Goal: Task Accomplishment & Management: Use online tool/utility

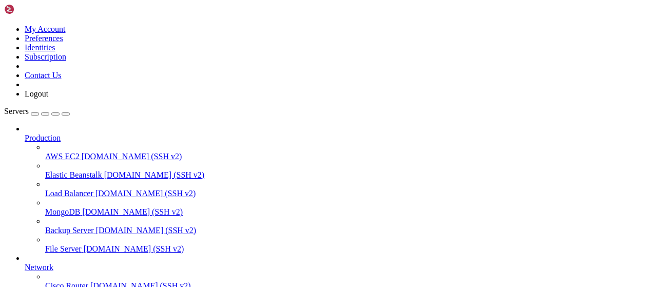
scroll to position [309, 0]
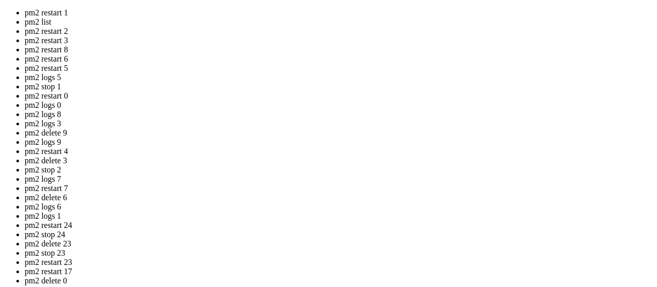
drag, startPoint x: 294, startPoint y: 149, endPoint x: 171, endPoint y: 98, distance: 132.8
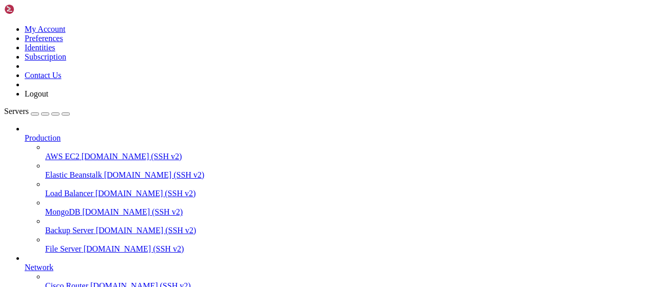
scroll to position [420, 0]
drag, startPoint x: 186, startPoint y: 709, endPoint x: 198, endPoint y: 643, distance: 67.7
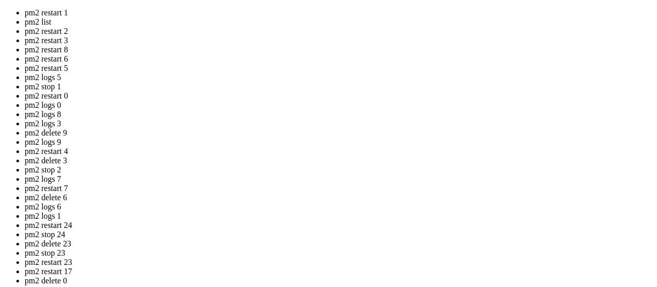
drag, startPoint x: 286, startPoint y: 153, endPoint x: 163, endPoint y: 105, distance: 132.0
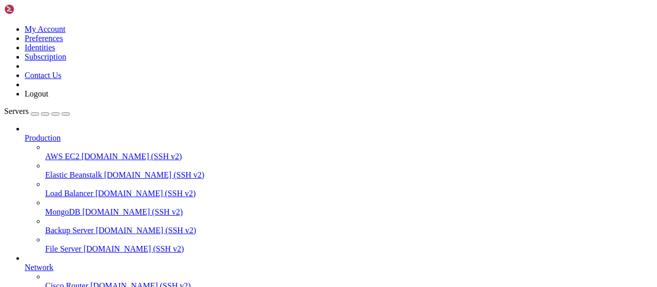
scroll to position [866, 0]
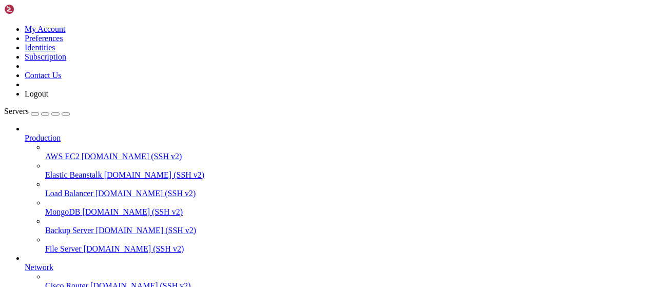
scroll to position [0, 0]
type input "/root"
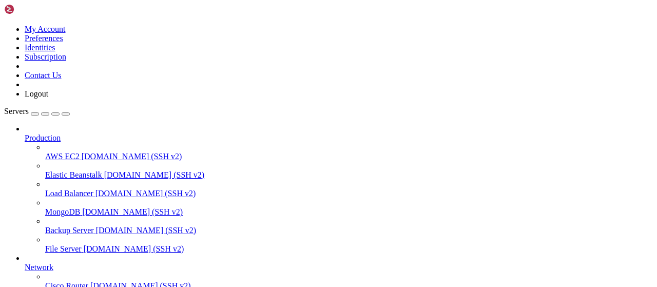
type input "/root/rbxscriptapi"
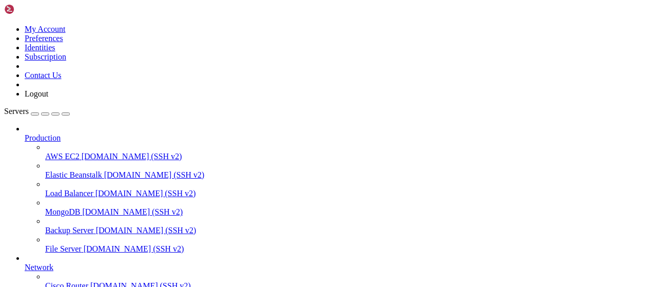
scroll to position [0, 0]
drag, startPoint x: 242, startPoint y: 125, endPoint x: 201, endPoint y: 124, distance: 41.1
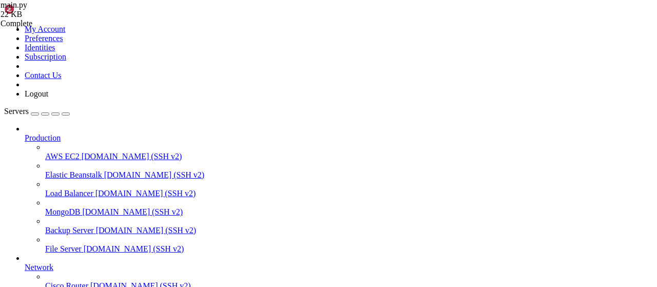
type textarea "url = 'https://x0.at/'"
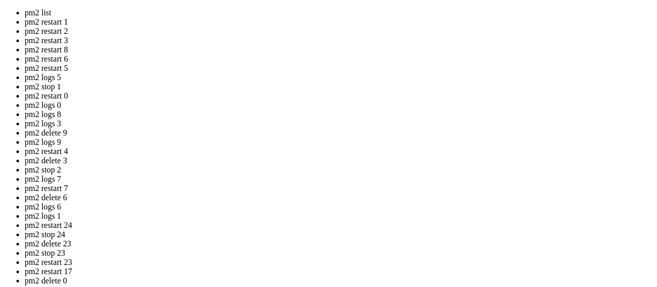
drag, startPoint x: 287, startPoint y: 139, endPoint x: 309, endPoint y: 123, distance: 27.9
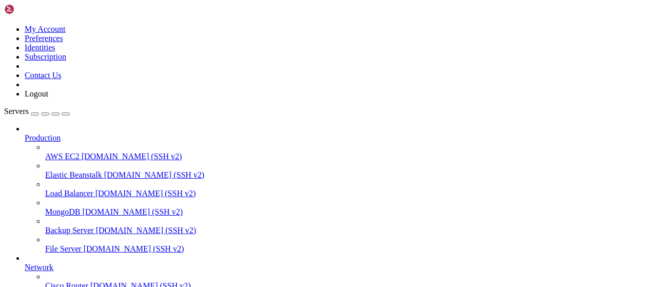
scroll to position [197, 0]
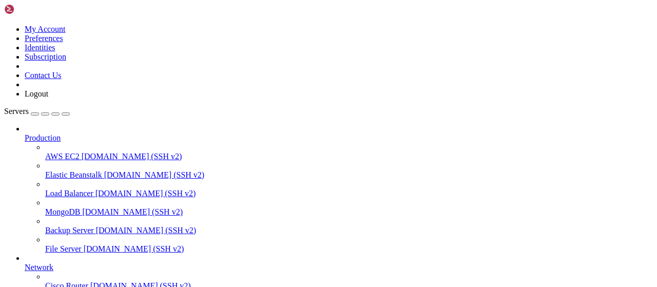
scroll to position [320, 0]
type input "/root/bybsa"
